Goal: Transaction & Acquisition: Purchase product/service

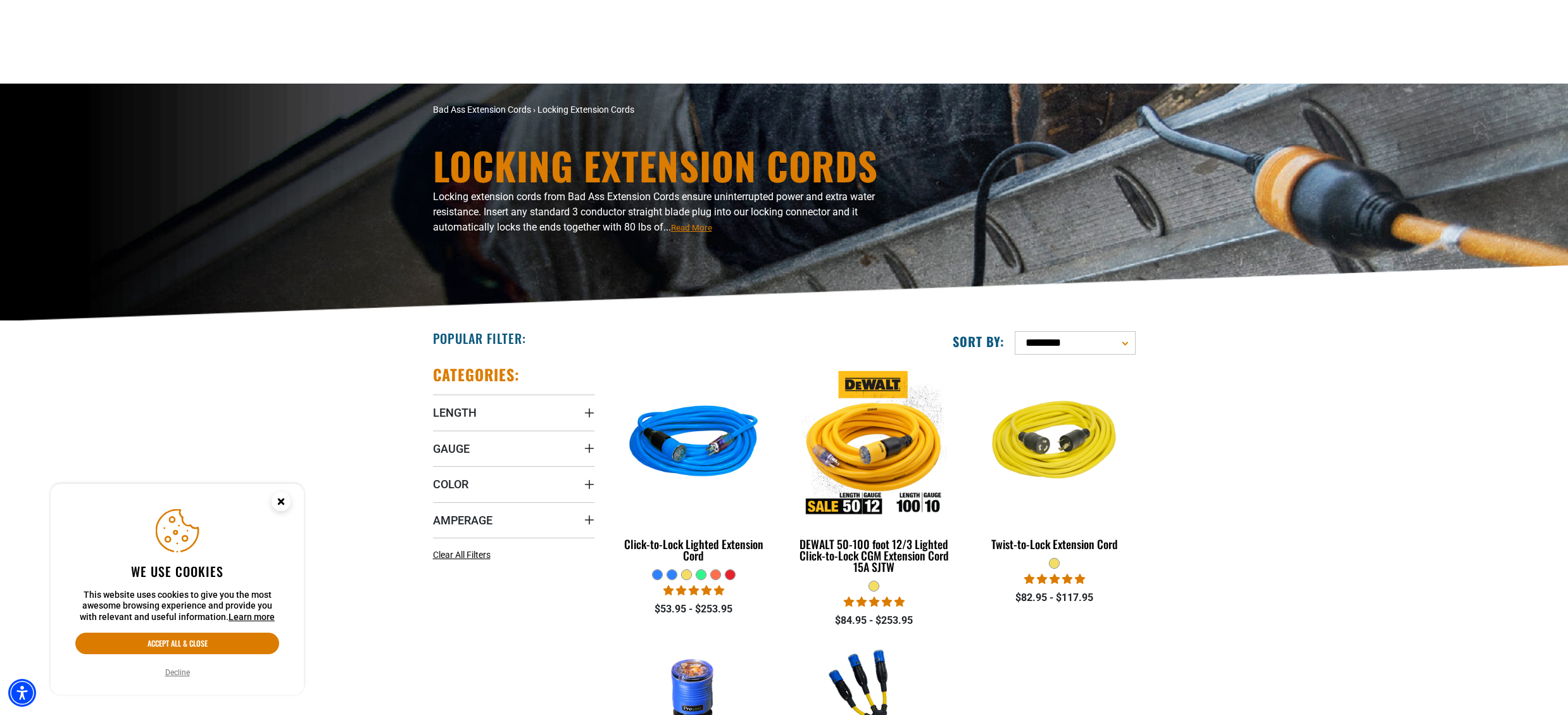
scroll to position [286, 0]
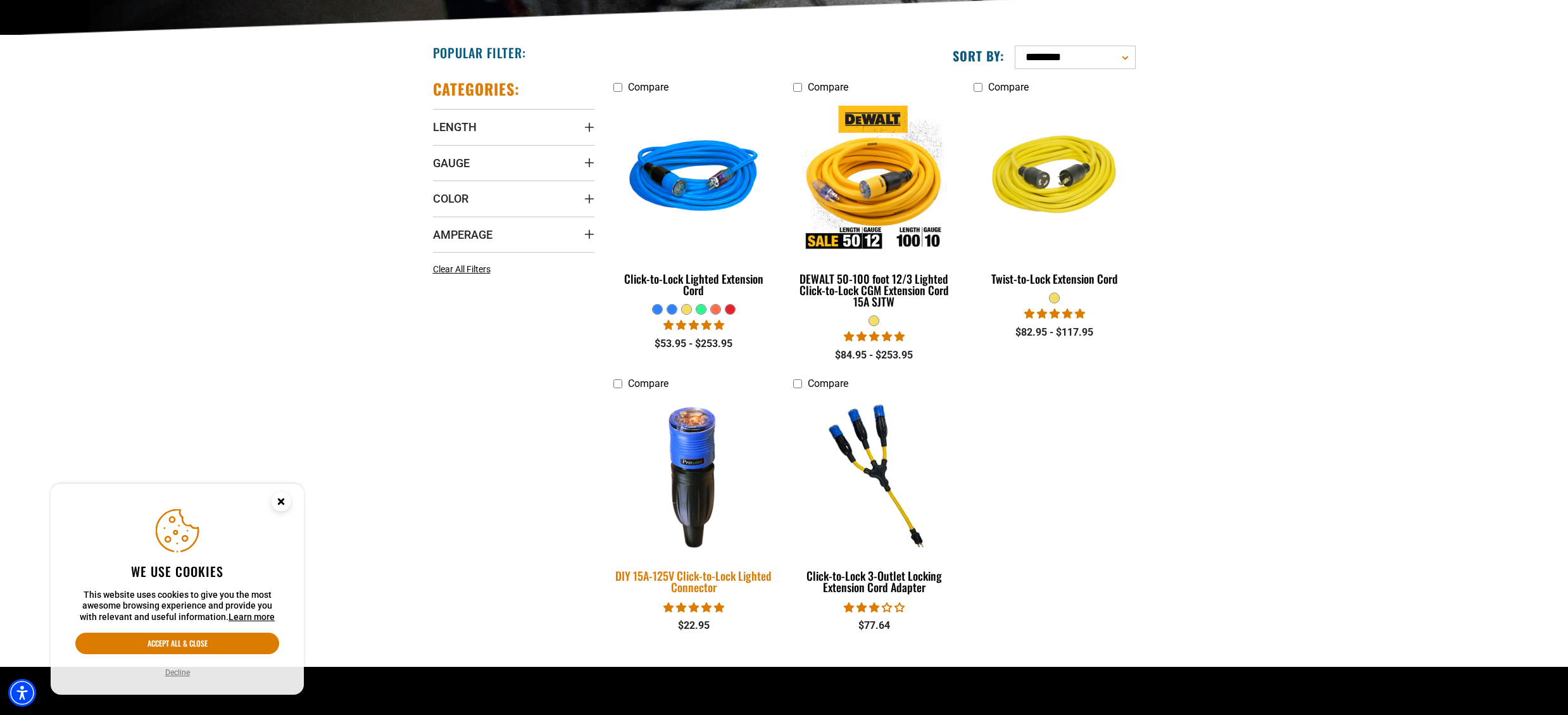
click at [680, 498] on img at bounding box center [693, 475] width 177 height 162
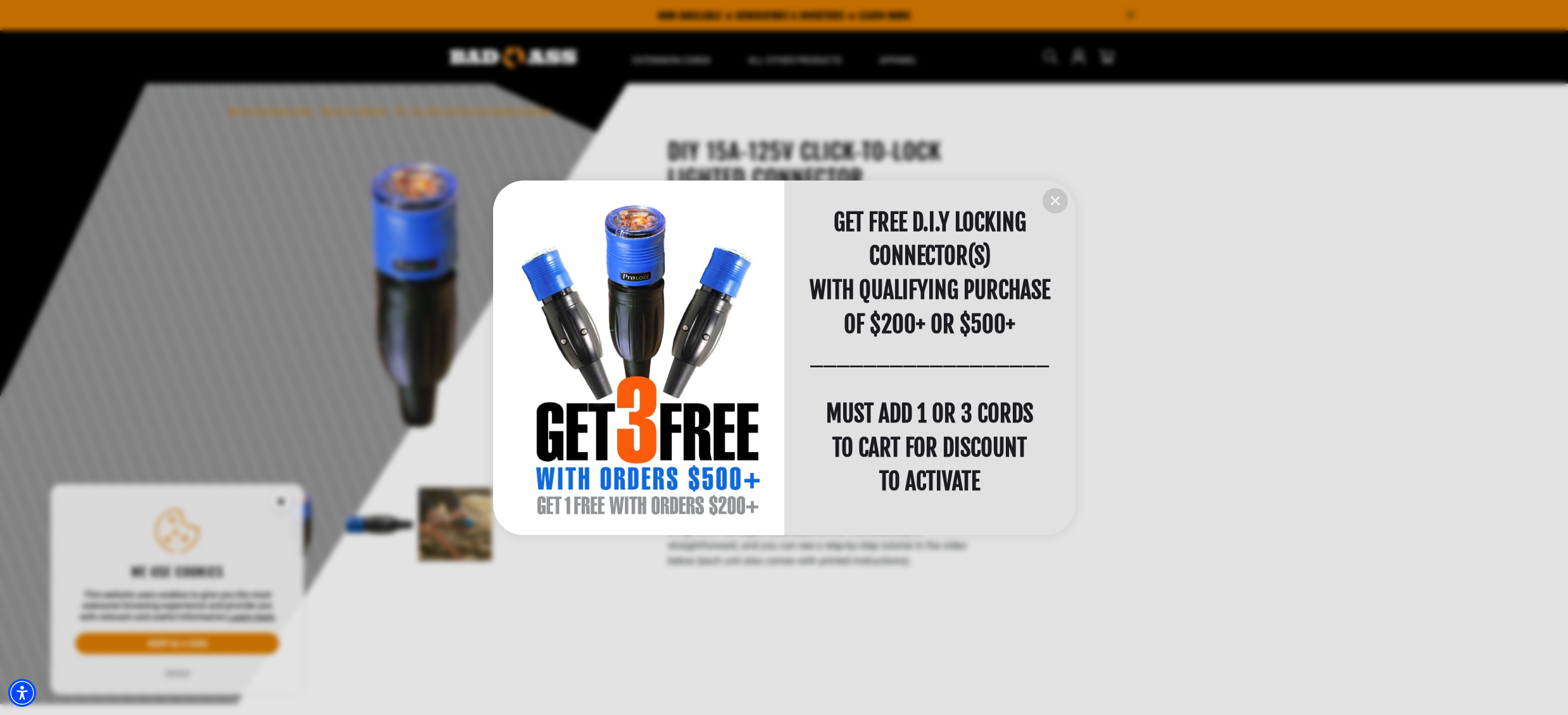
click at [1046, 197] on button "information" at bounding box center [1055, 201] width 26 height 26
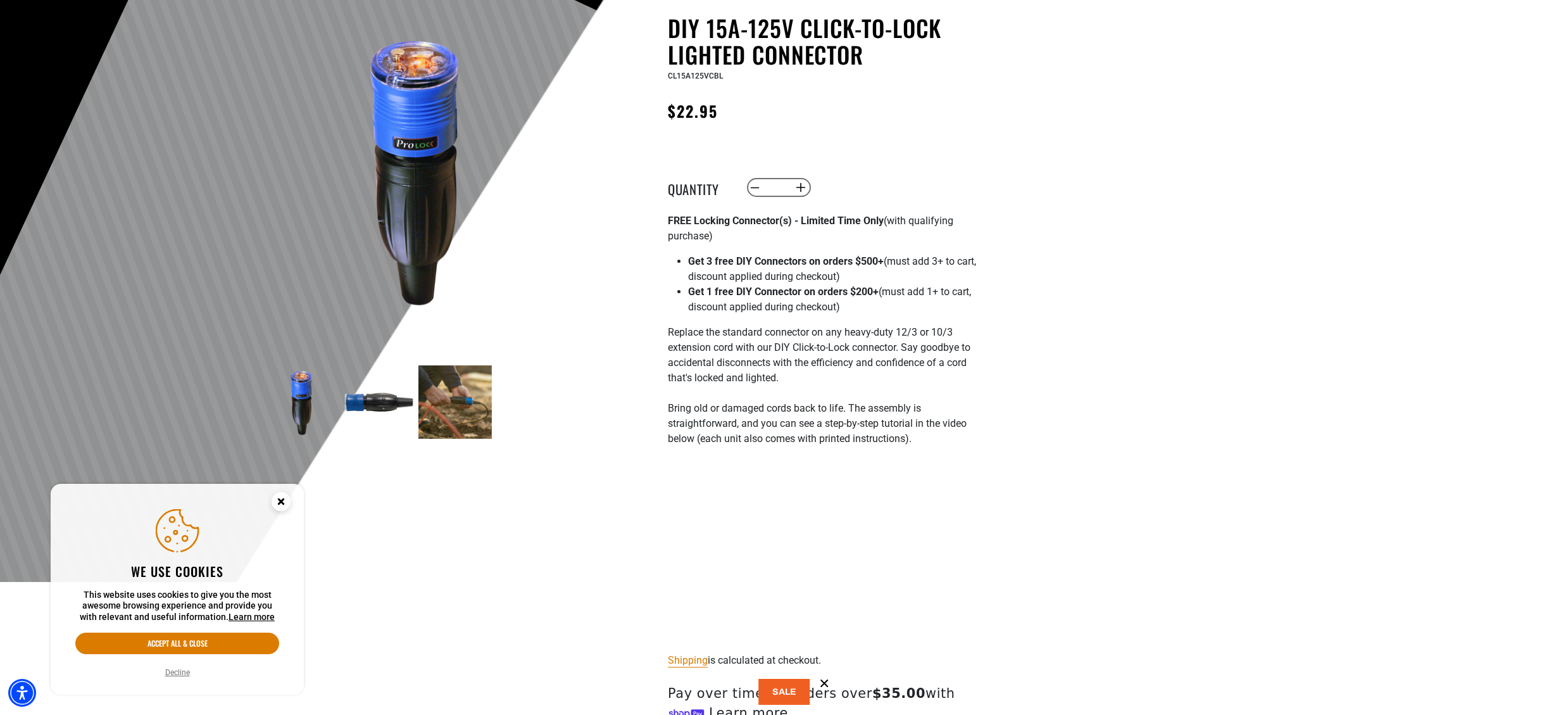
scroll to position [187, 0]
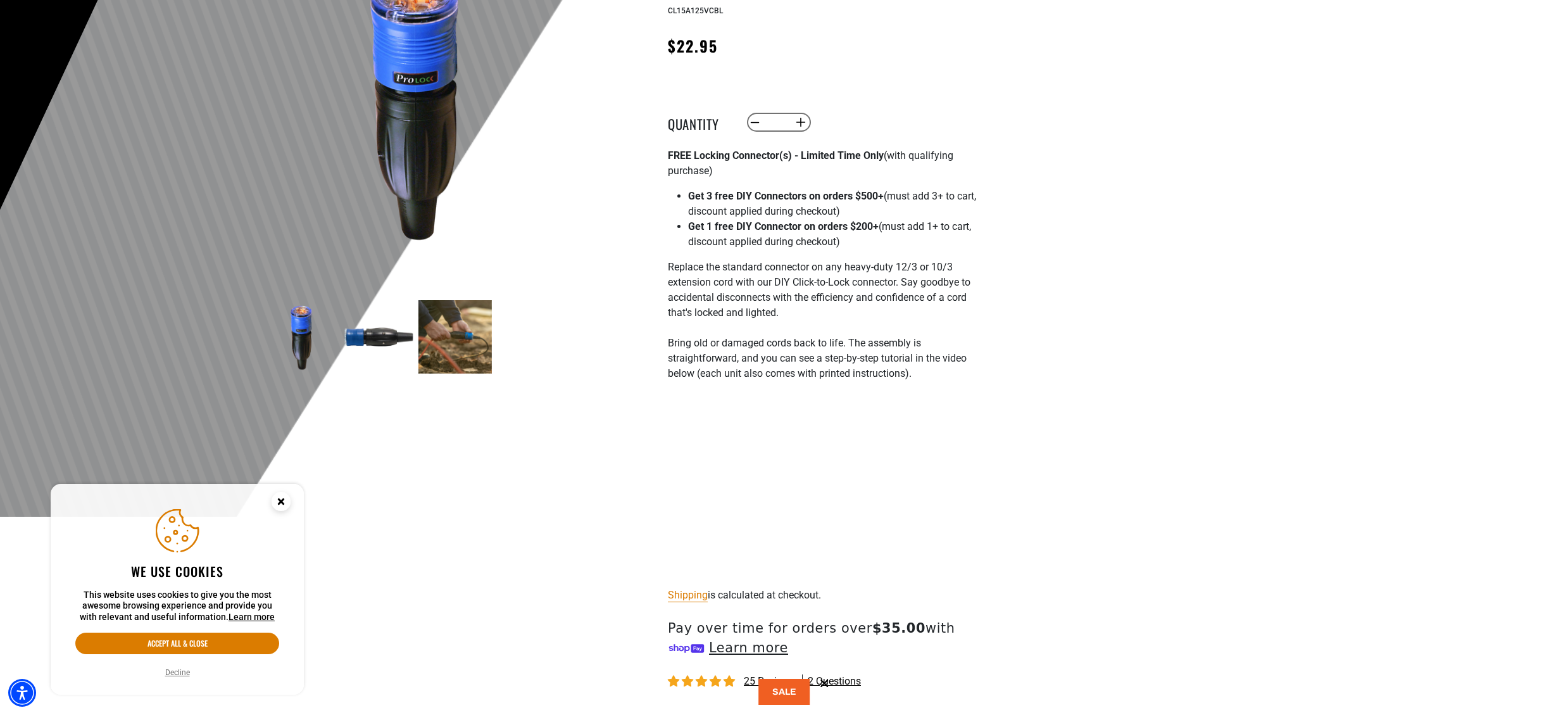
click at [283, 503] on icon "Close this option" at bounding box center [281, 501] width 4 height 4
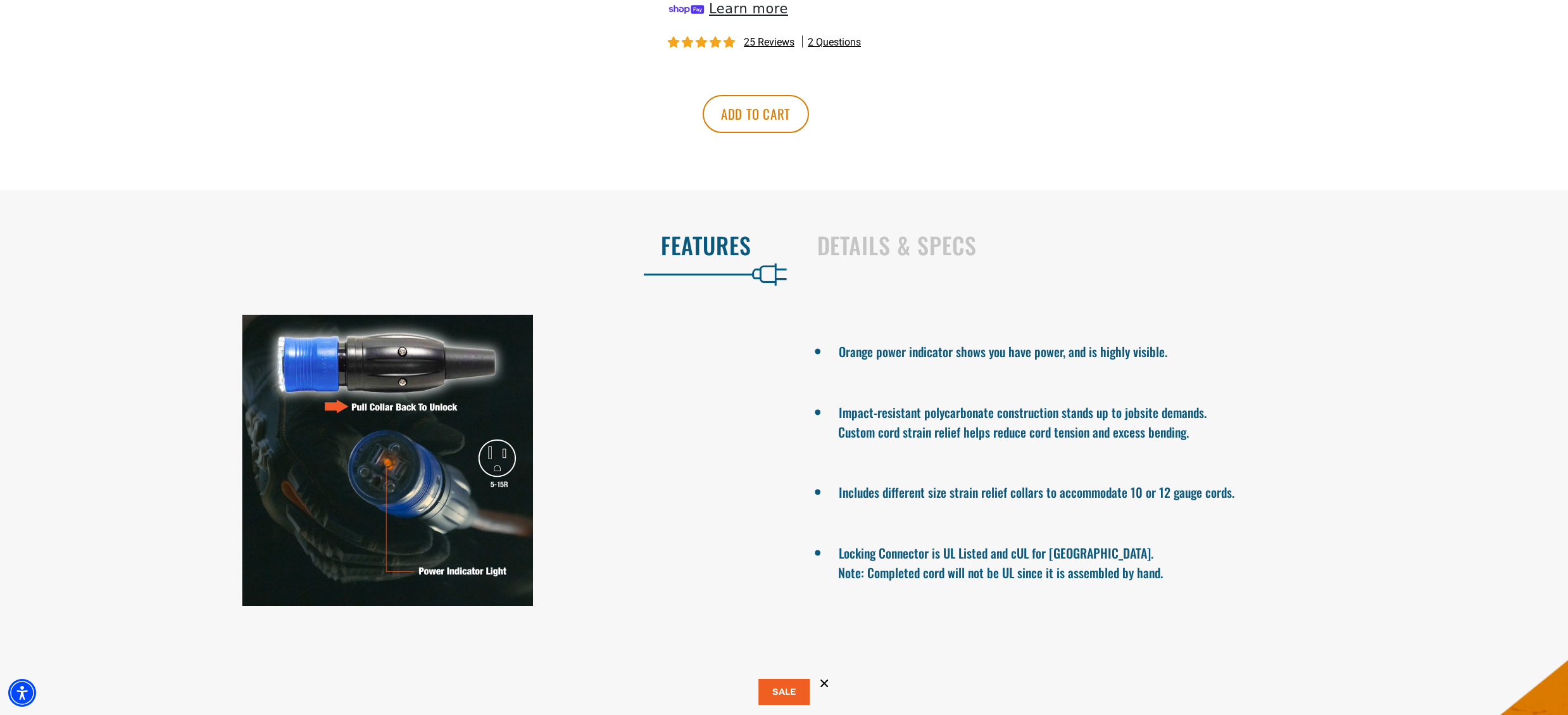
scroll to position [835, 0]
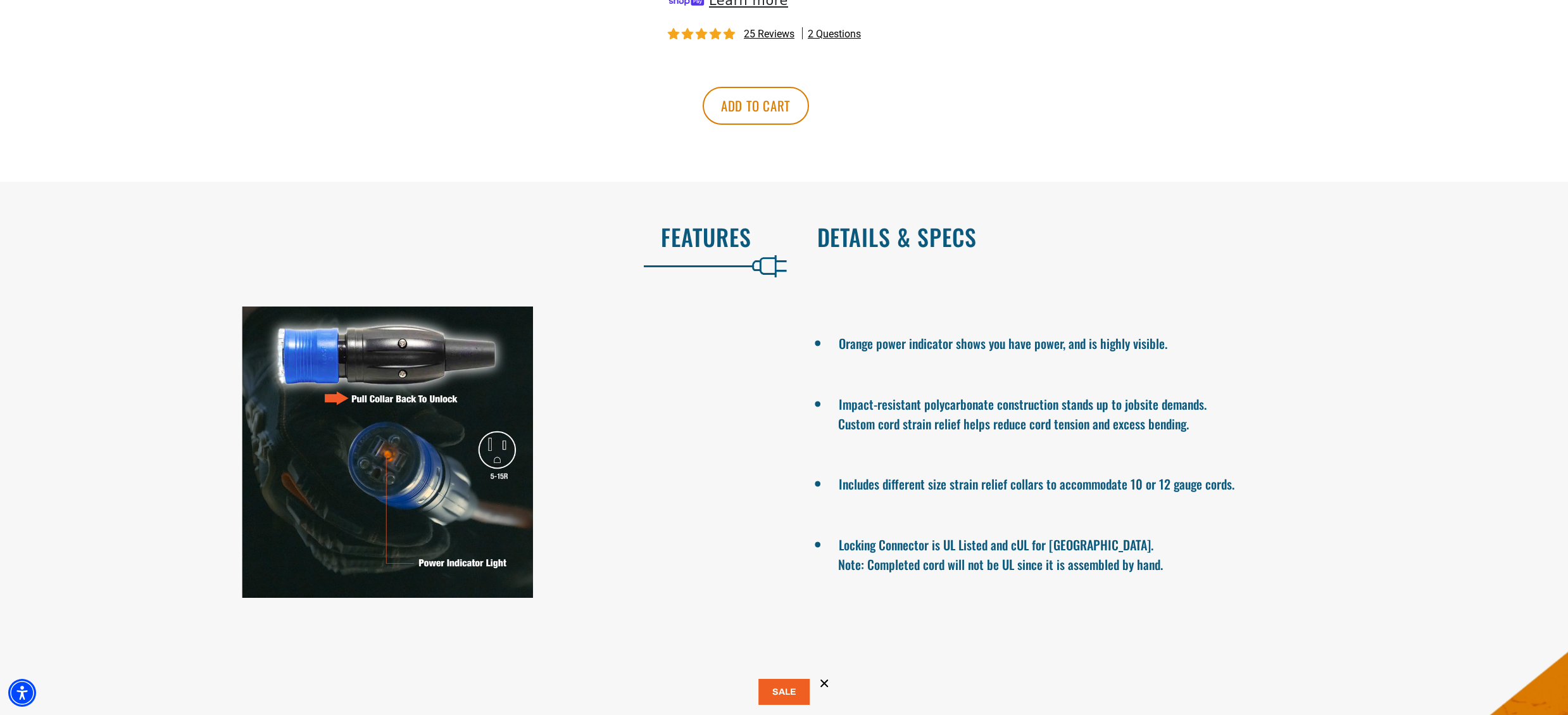
click at [893, 228] on h2 "Details & Specs" at bounding box center [1179, 237] width 725 height 26
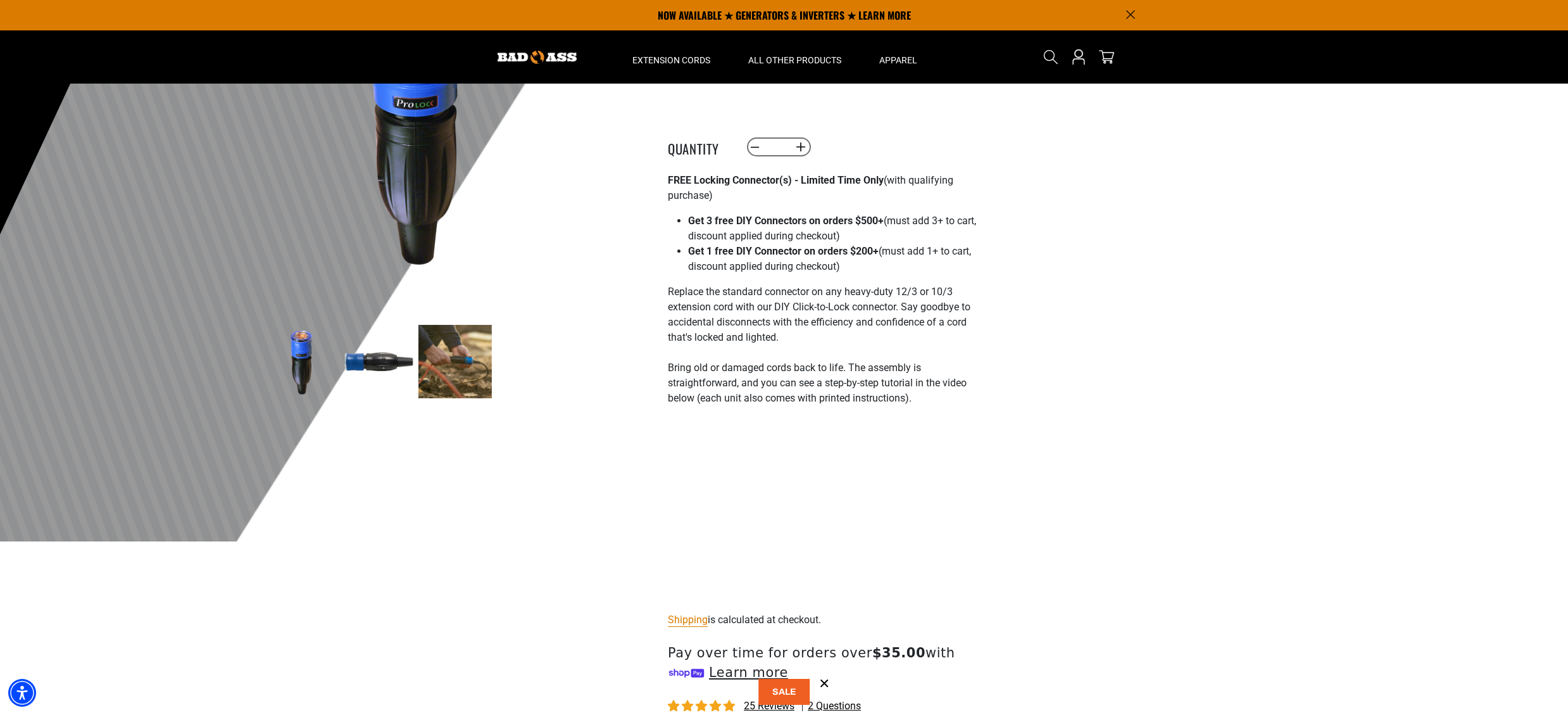
scroll to position [0, 0]
